Goal: Navigation & Orientation: Find specific page/section

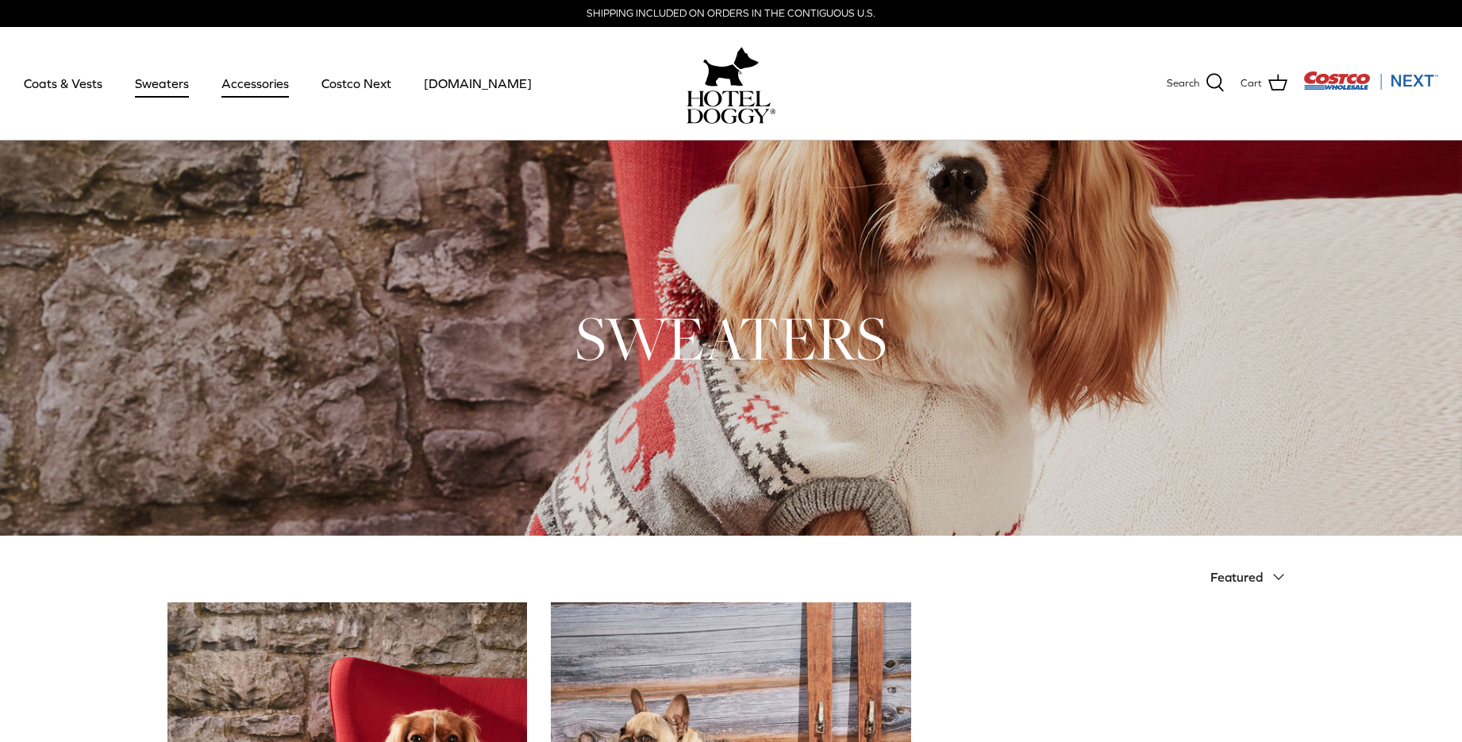
click at [251, 76] on link "Accessories" at bounding box center [255, 83] width 96 height 54
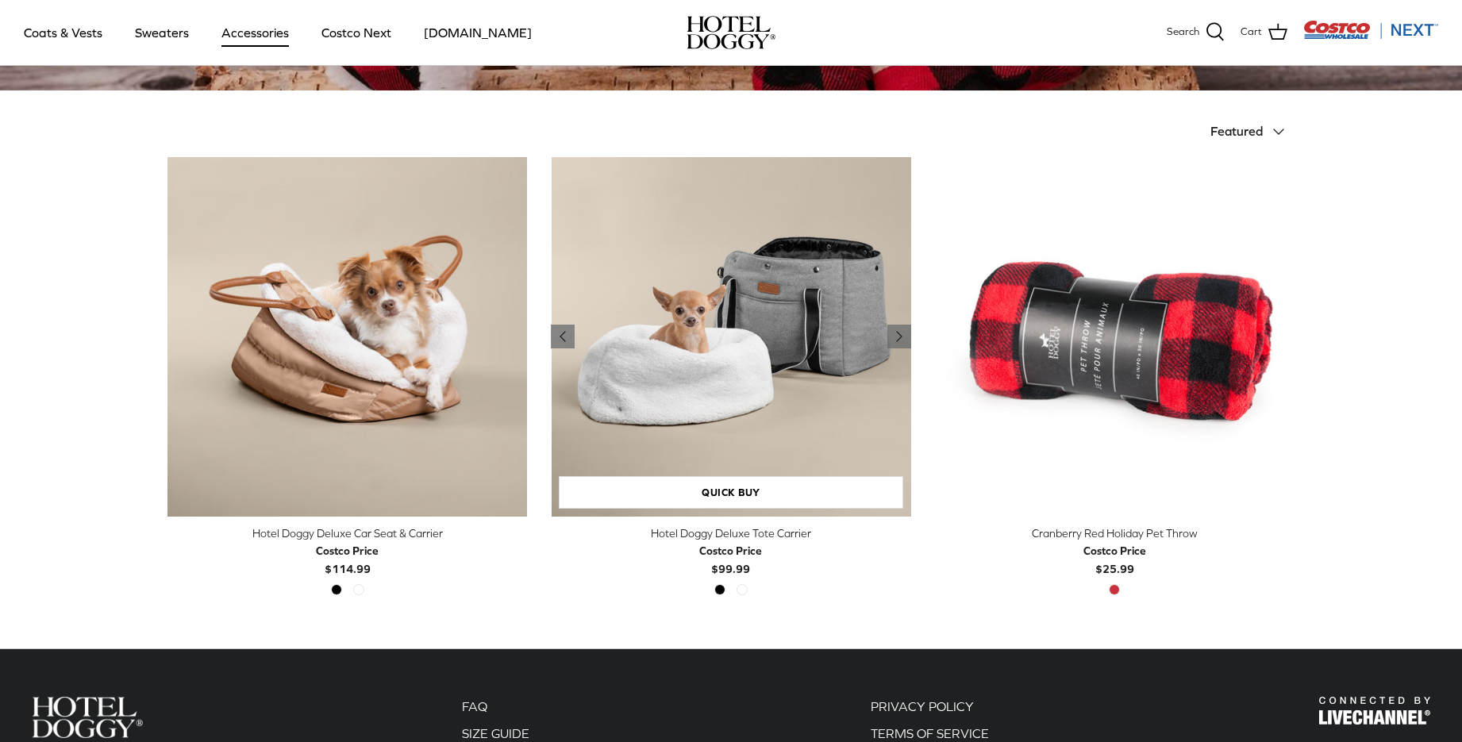
scroll to position [15, 0]
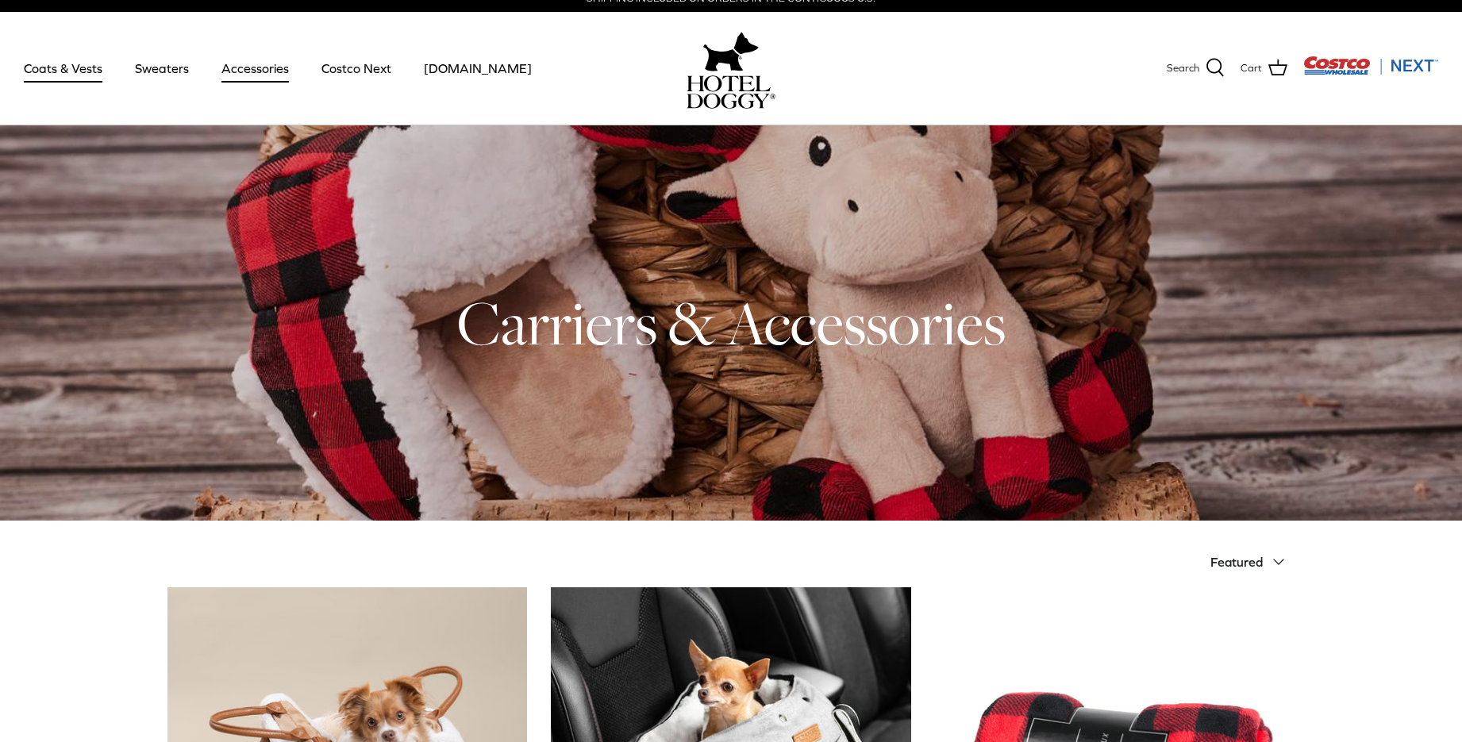
click at [65, 65] on link "Coats & Vests" at bounding box center [63, 68] width 107 height 54
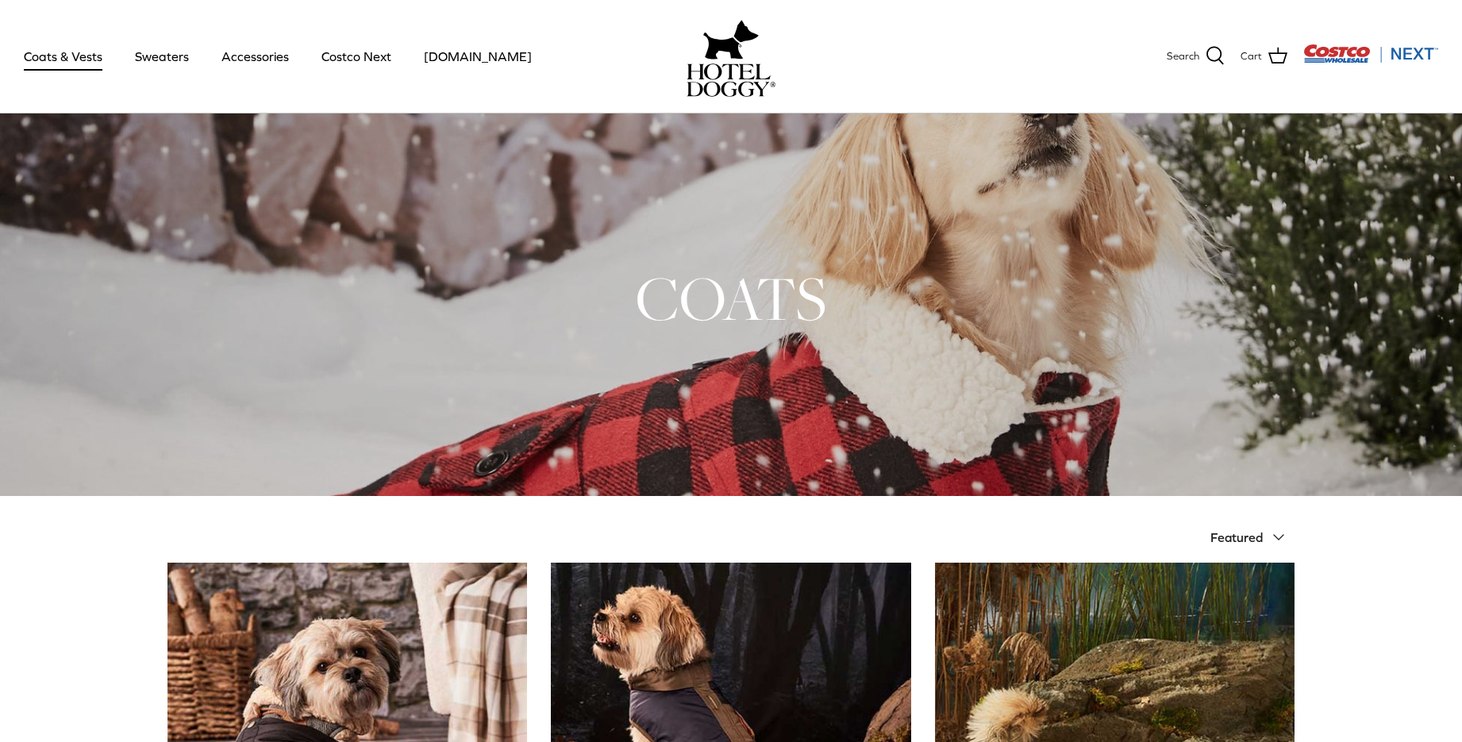
scroll to position [79, 0]
